Goal: Task Accomplishment & Management: Use online tool/utility

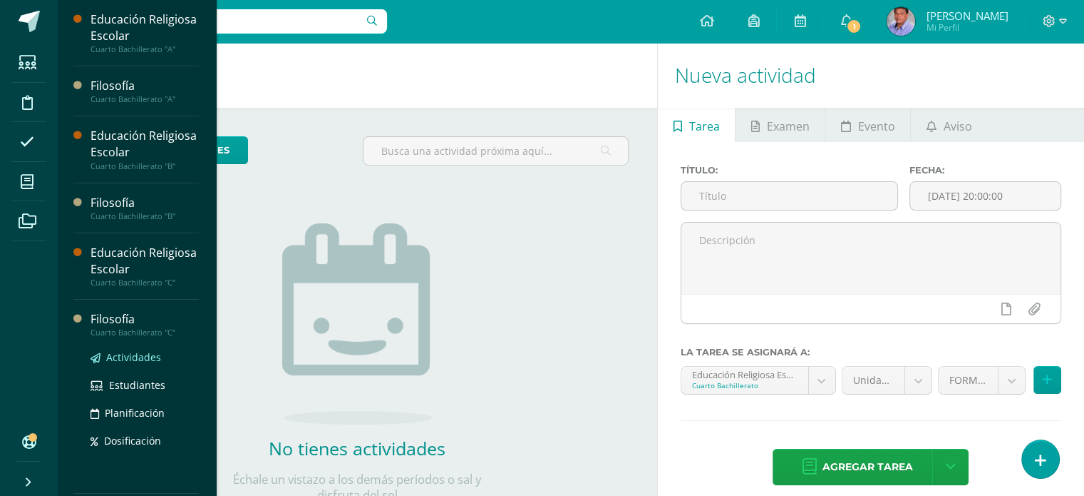
click at [146, 355] on span "Actividades" at bounding box center [133, 357] width 55 height 14
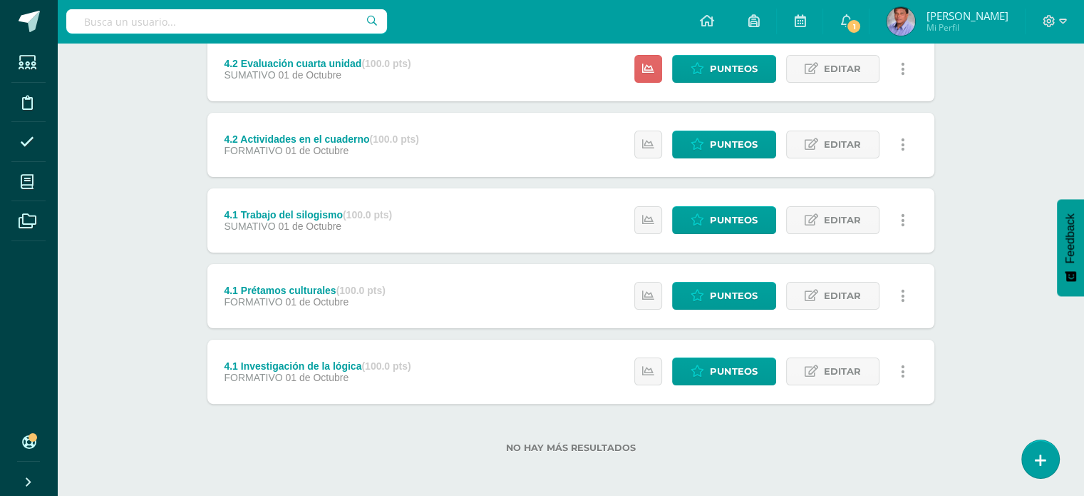
scroll to position [279, 0]
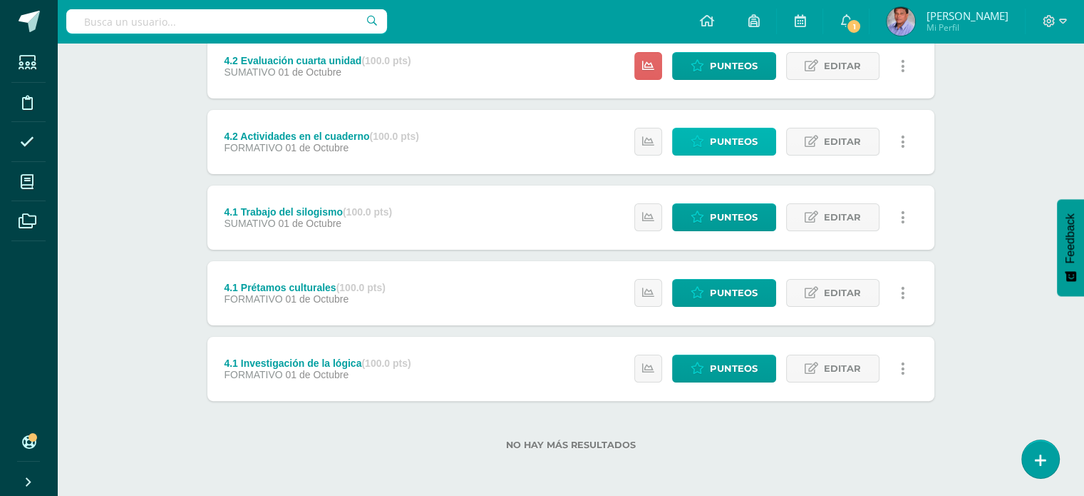
click at [723, 139] on span "Punteos" at bounding box center [734, 141] width 48 height 26
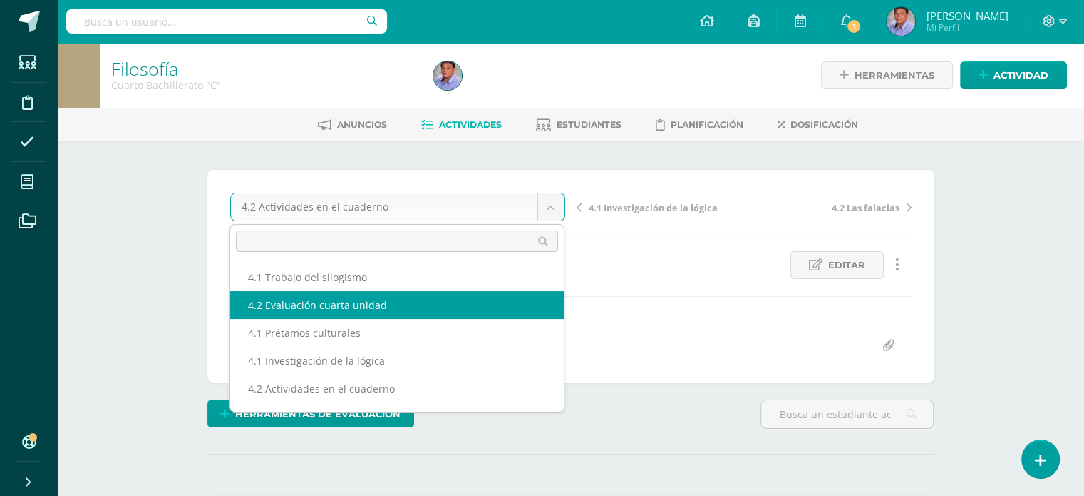
scroll to position [24, 0]
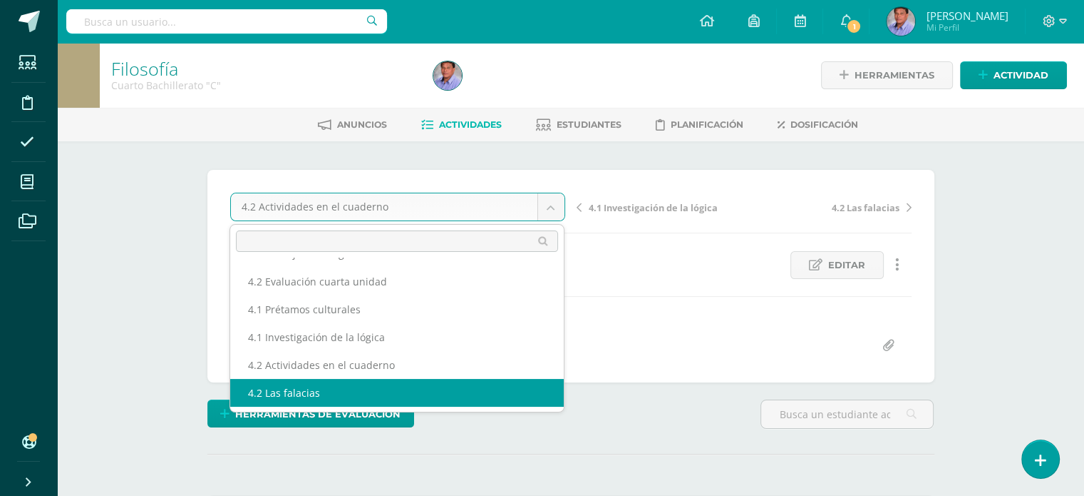
select select "/dashboard/teacher/grade-activity/227148/"
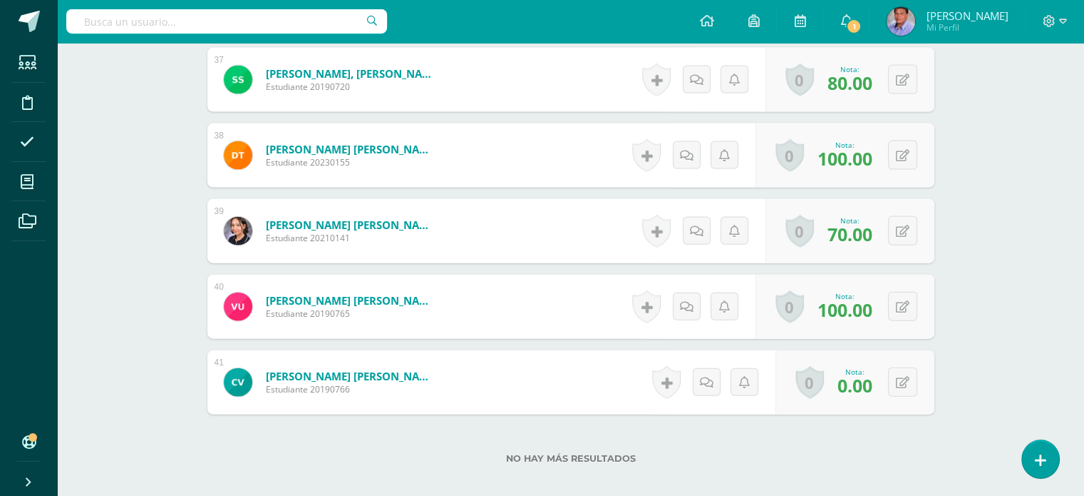
scroll to position [3169, 0]
click at [895, 371] on div "0 Logros Logros obtenidos Aún no hay logros agregados Nota: 0.00" at bounding box center [862, 382] width 163 height 66
click at [914, 379] on icon at bounding box center [912, 381] width 14 height 12
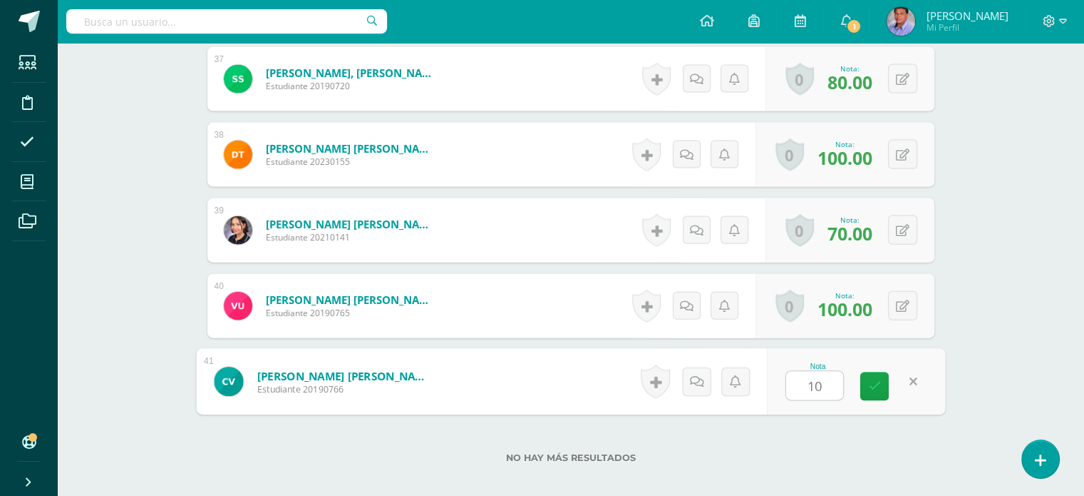
type input "100"
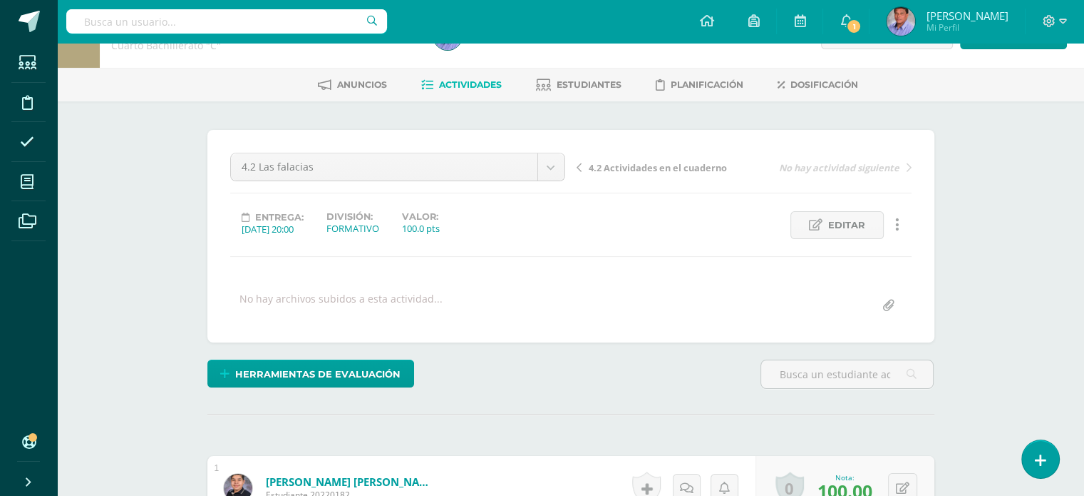
scroll to position [0, 0]
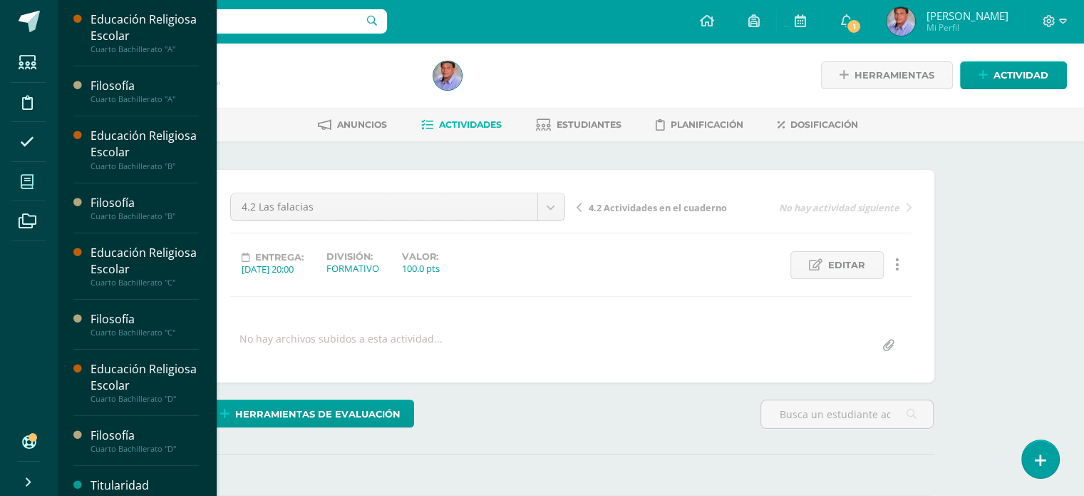
click at [17, 188] on span at bounding box center [27, 181] width 32 height 32
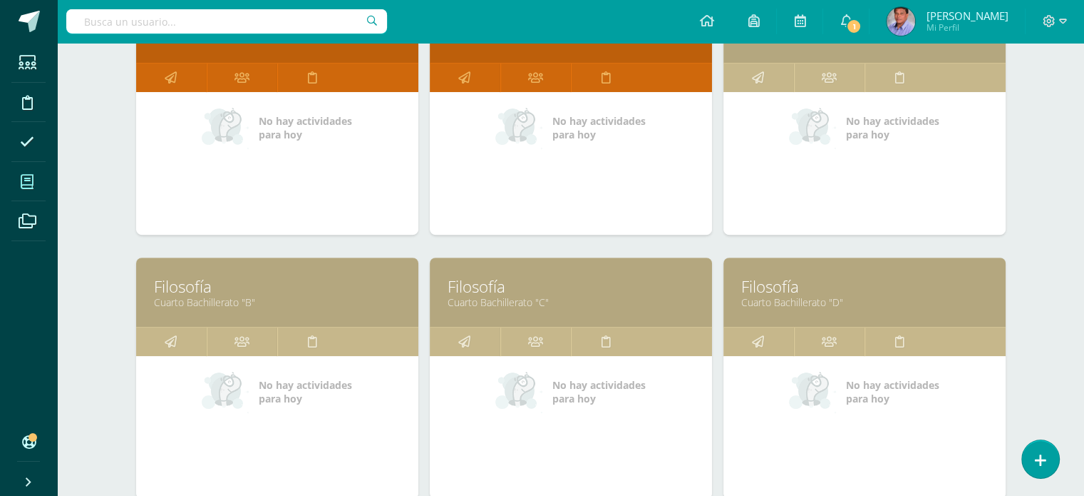
scroll to position [650, 0]
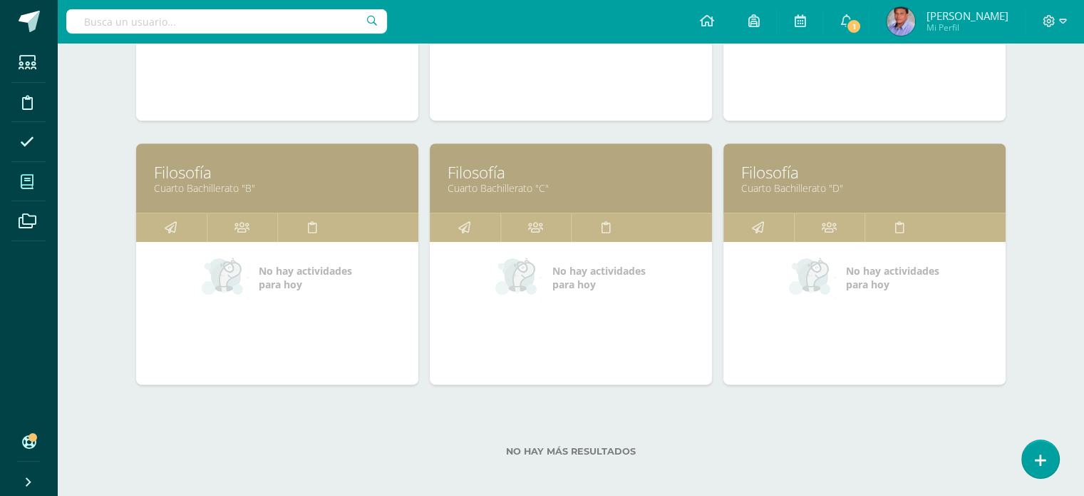
click at [558, 181] on link "Cuarto Bachillerato "C"" at bounding box center [571, 188] width 247 height 14
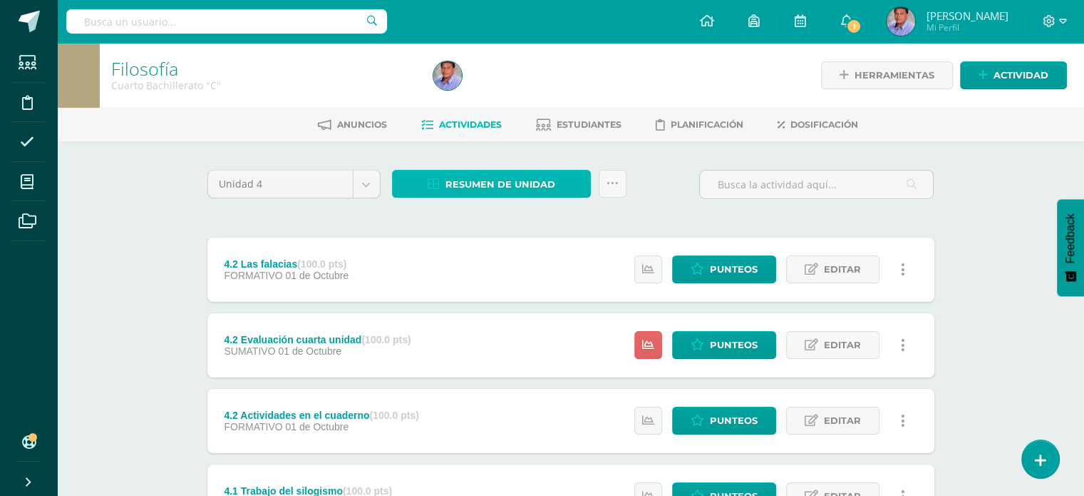
click at [488, 185] on span "Resumen de unidad" at bounding box center [501, 184] width 110 height 26
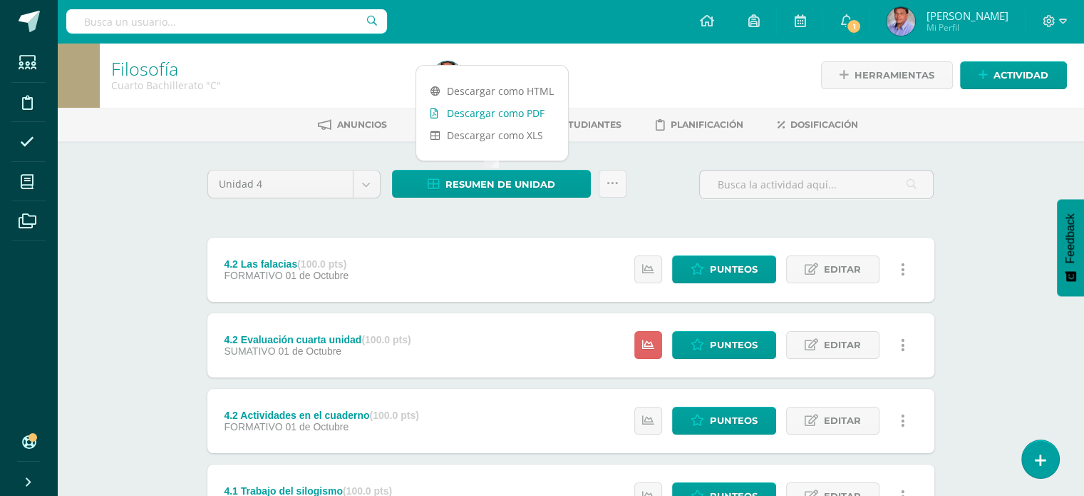
click at [501, 115] on link "Descargar como PDF" at bounding box center [492, 113] width 152 height 22
